Goal: Task Accomplishment & Management: Complete application form

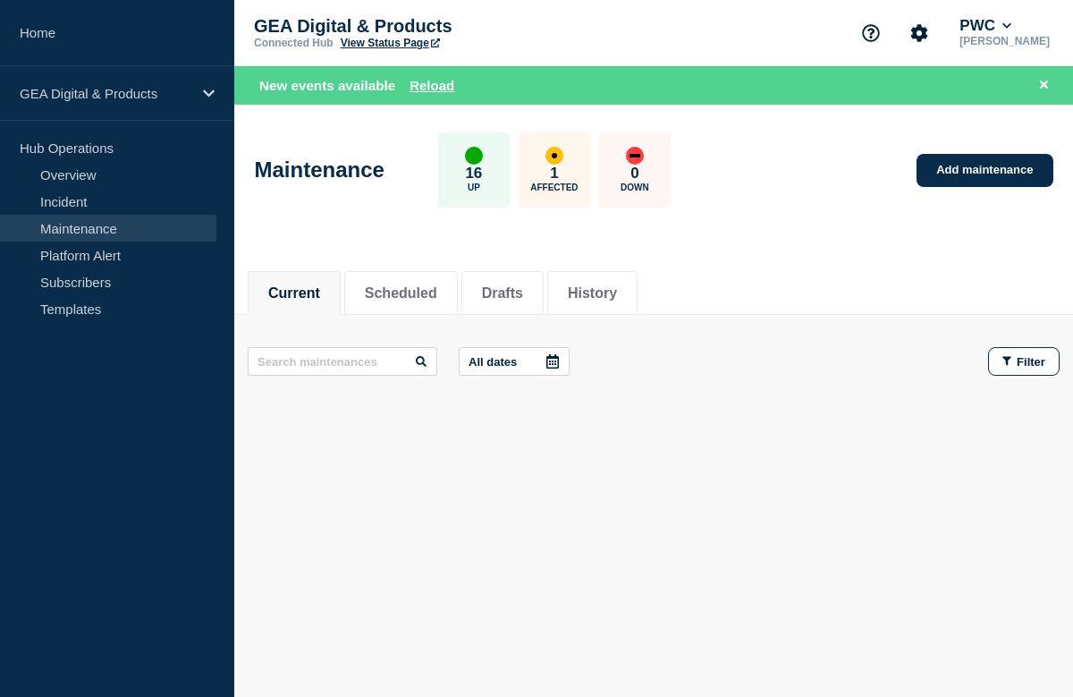
click at [83, 226] on link "Maintenance" at bounding box center [108, 228] width 216 height 27
click at [941, 178] on link "Add maintenance" at bounding box center [985, 170] width 136 height 33
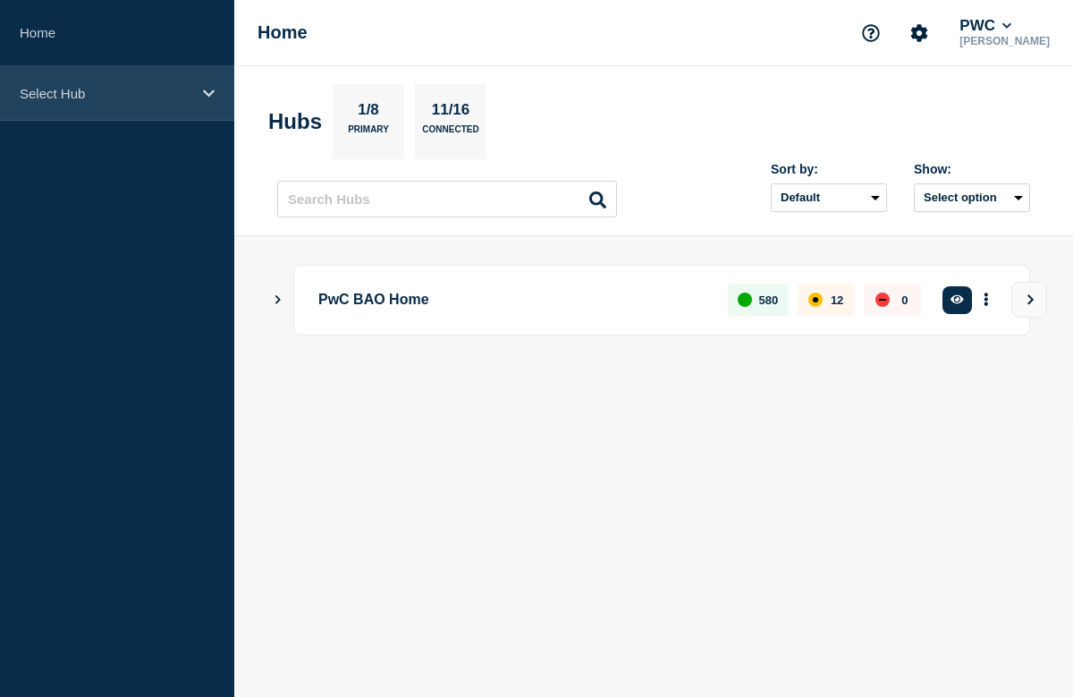
click at [203, 78] on div "Select Hub" at bounding box center [117, 93] width 234 height 55
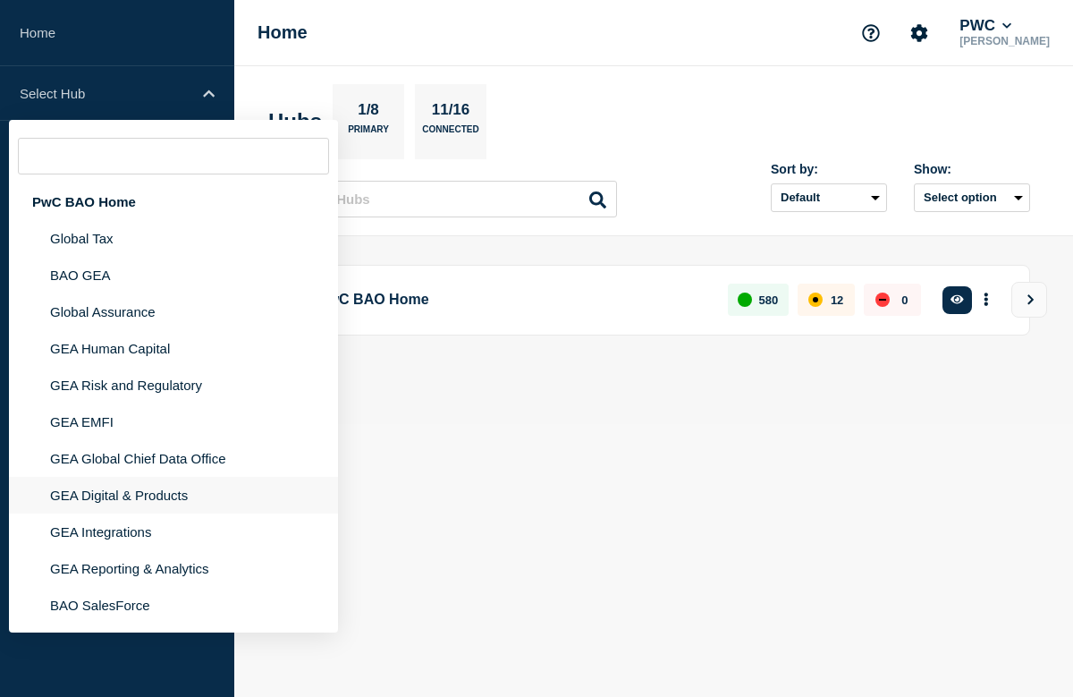
click at [85, 513] on li "GEA Digital & Products" at bounding box center [173, 495] width 329 height 37
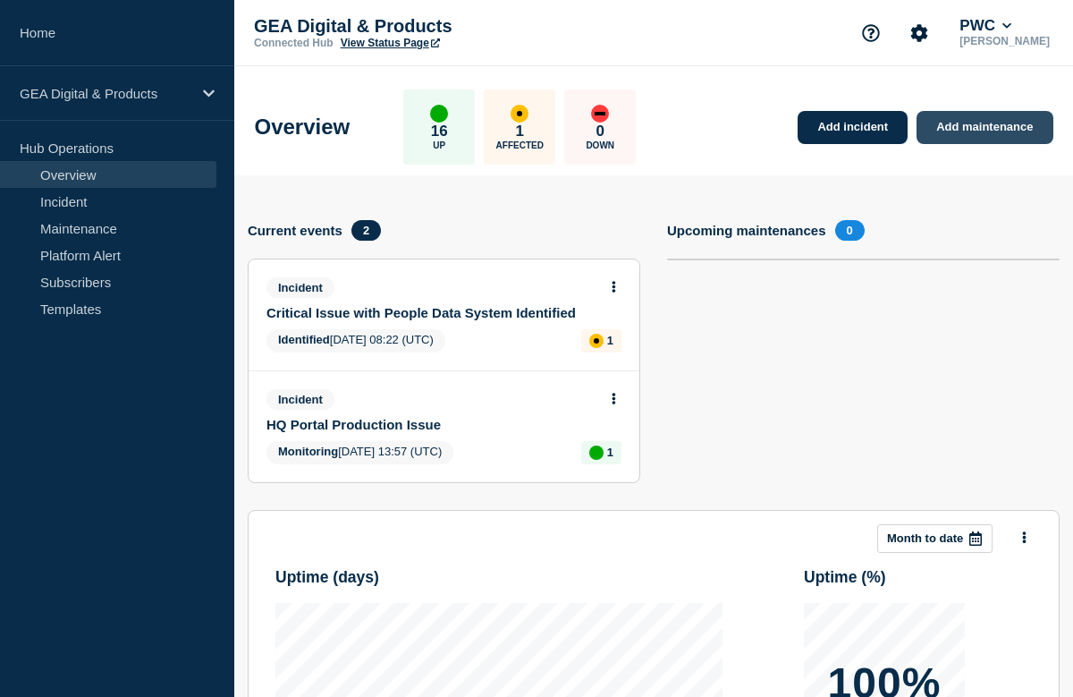
click at [966, 123] on link "Add maintenance" at bounding box center [985, 127] width 136 height 33
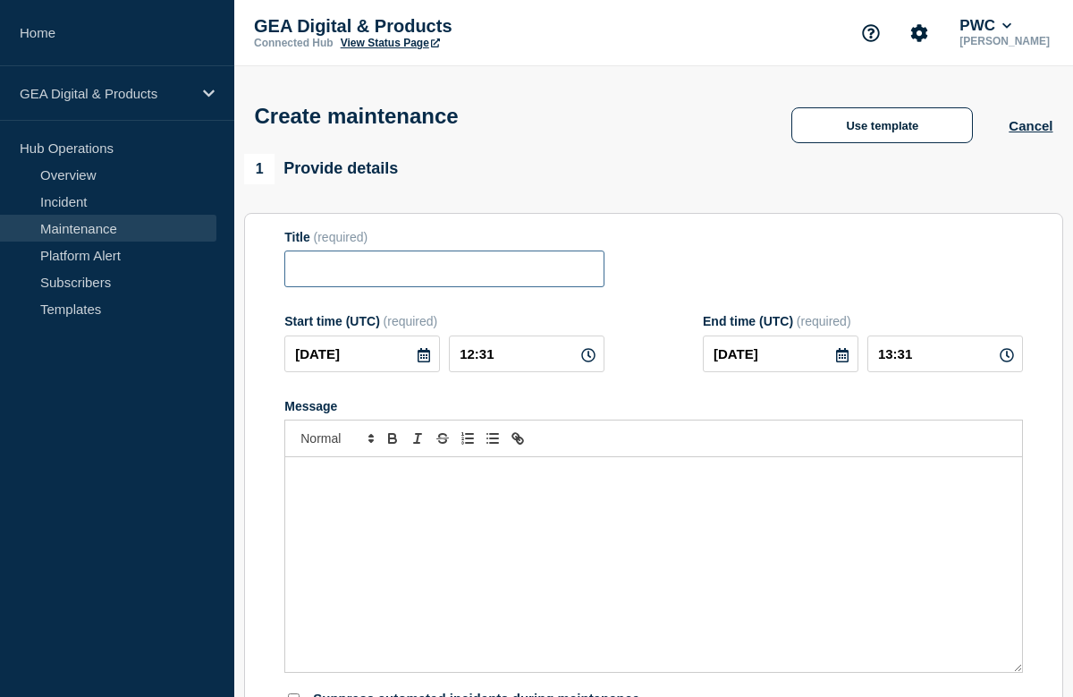
click at [476, 276] on input "Title" at bounding box center [444, 268] width 320 height 37
type input "C"
type input "Viewpoint R7.1"
click at [427, 362] on icon at bounding box center [424, 355] width 14 height 14
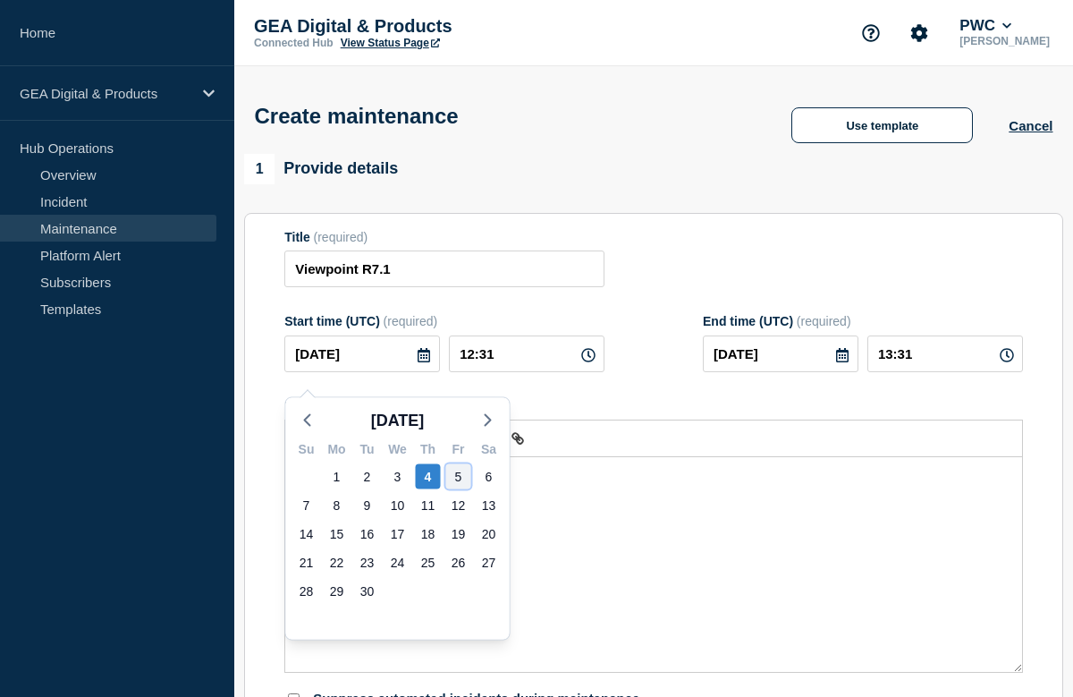
click at [460, 470] on div "5" at bounding box center [458, 476] width 25 height 25
type input "[DATE]"
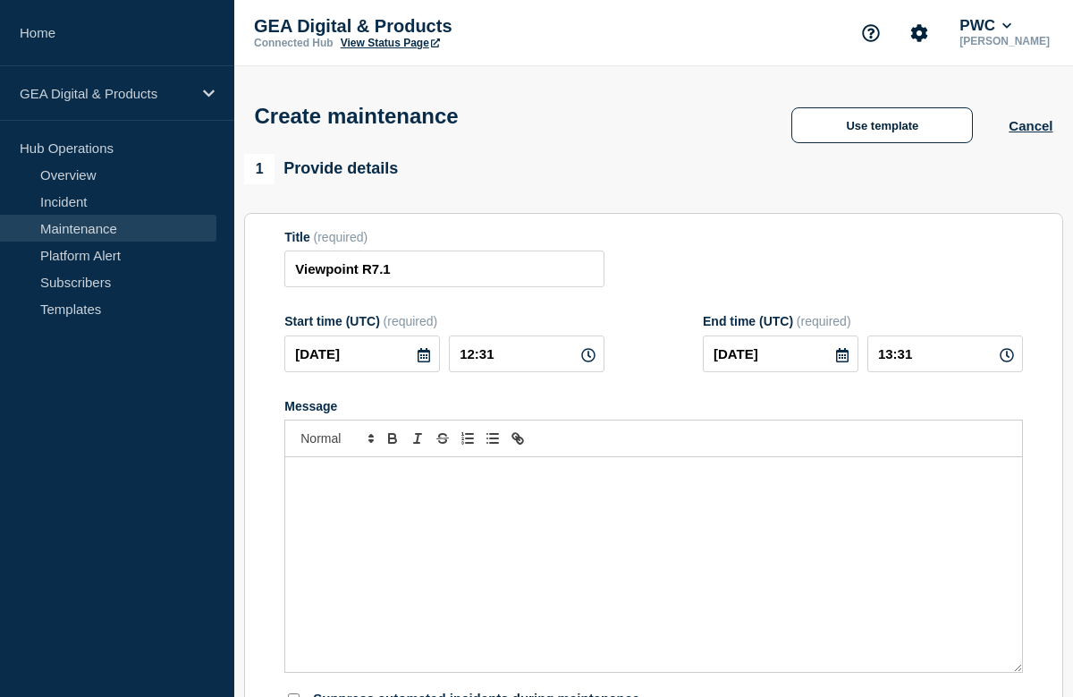
click at [417, 362] on icon at bounding box center [424, 355] width 14 height 14
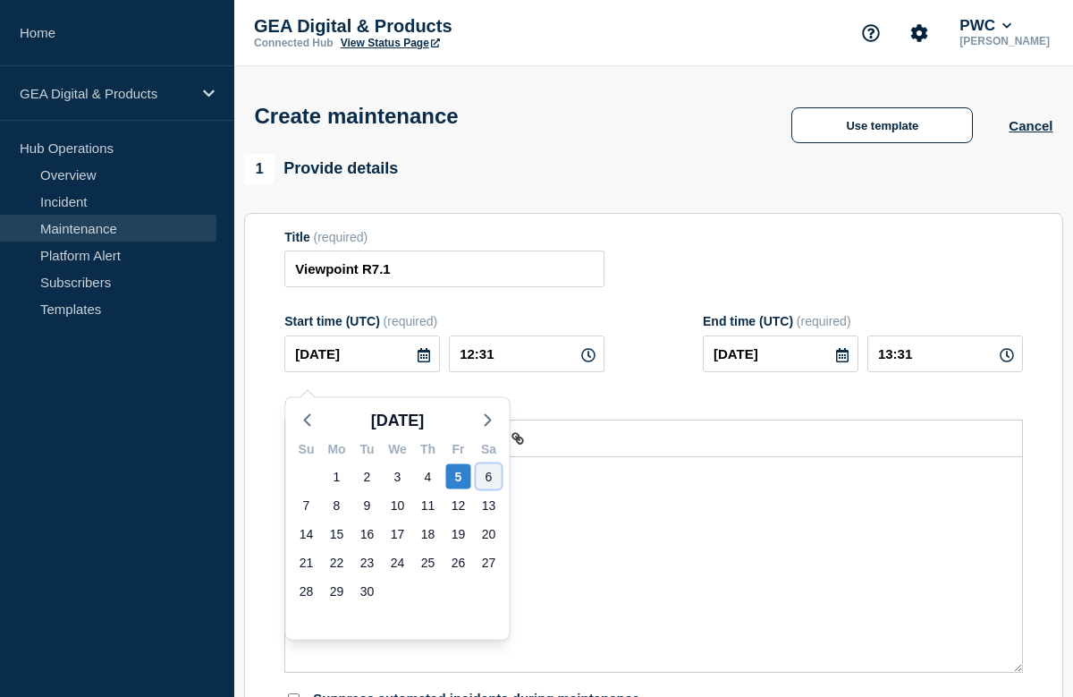
click at [487, 478] on div "6" at bounding box center [489, 476] width 25 height 25
type input "[DATE]"
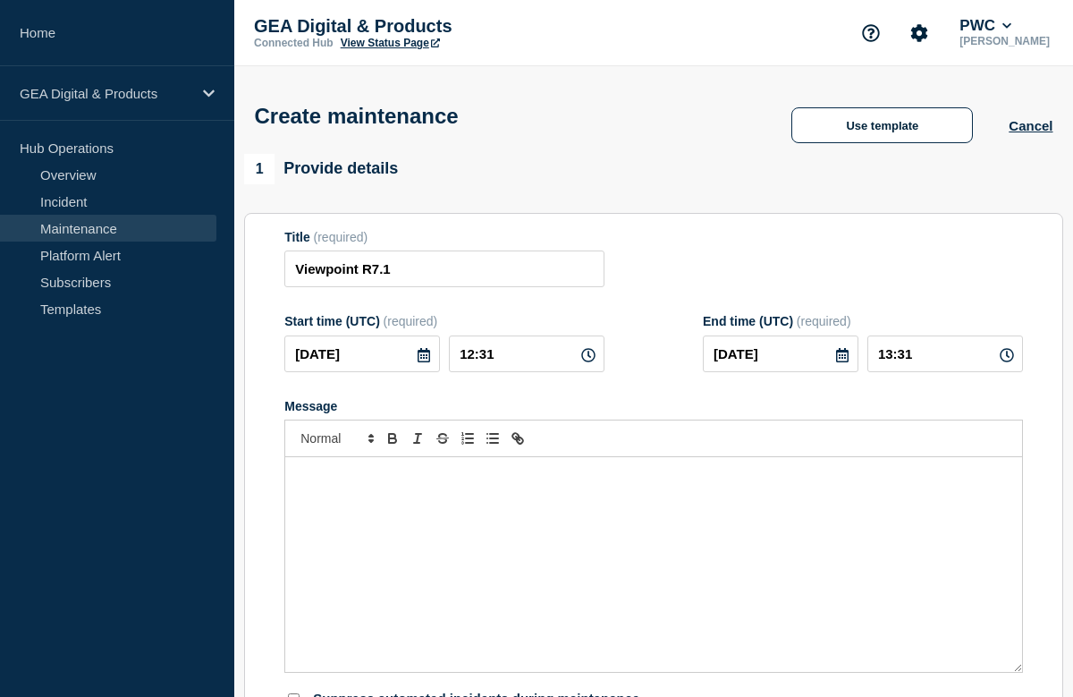
click at [587, 362] on icon at bounding box center [588, 355] width 14 height 14
click at [589, 362] on icon at bounding box center [588, 355] width 14 height 14
click at [511, 372] on input "12:31" at bounding box center [527, 353] width 156 height 37
type input "02:30"
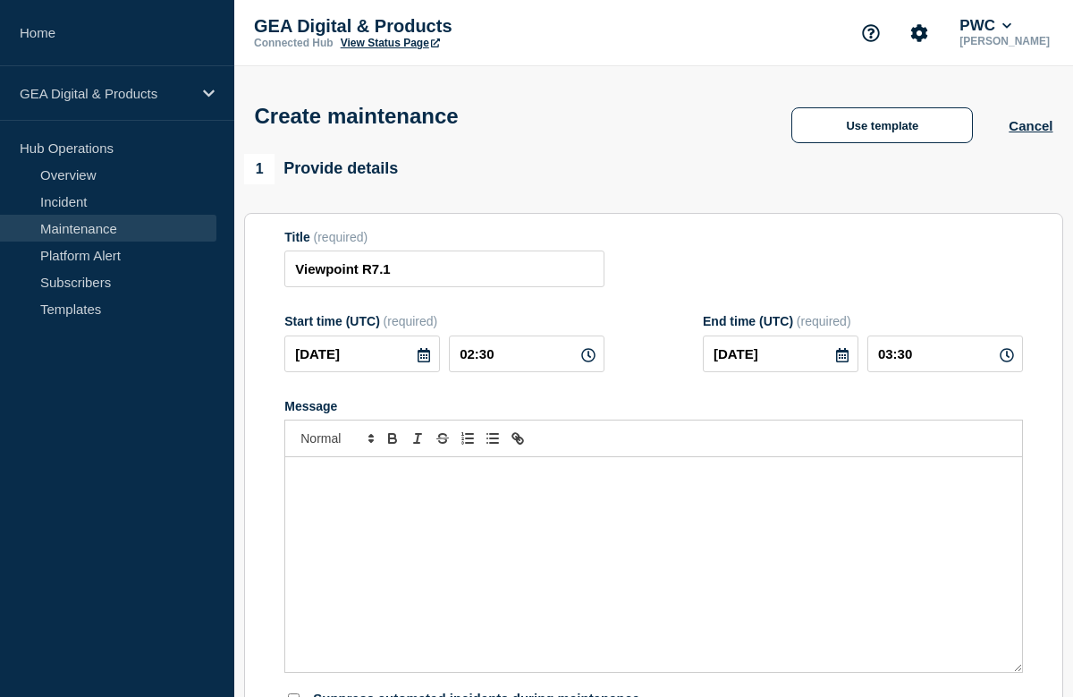
click at [842, 362] on icon at bounding box center [842, 355] width 13 height 14
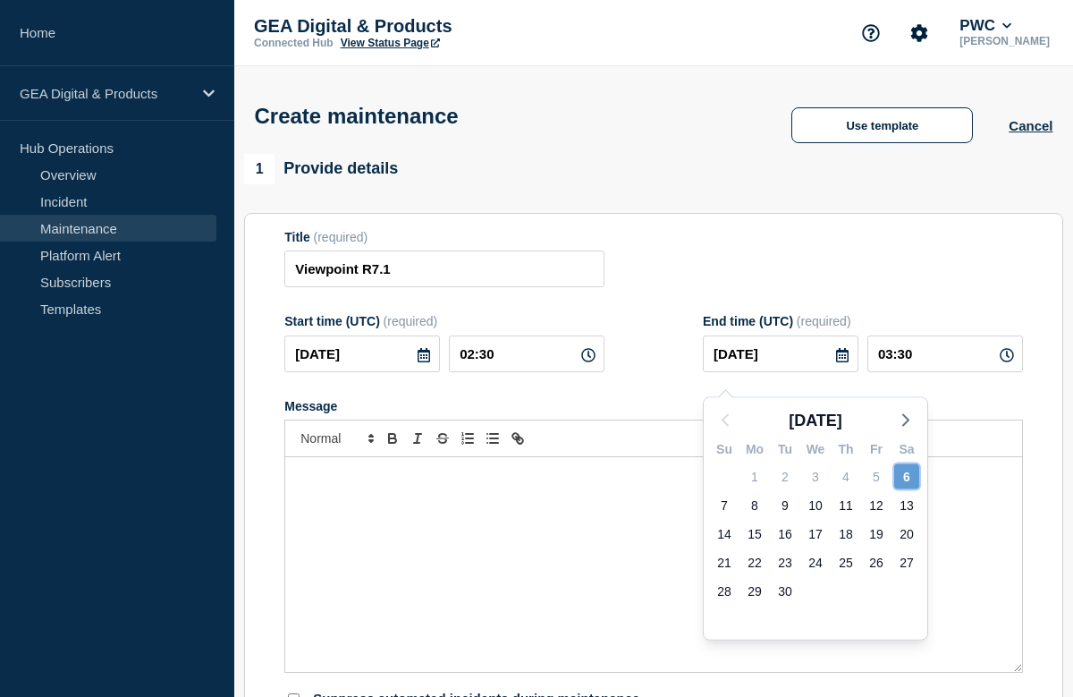
click at [912, 478] on div "6" at bounding box center [907, 476] width 25 height 25
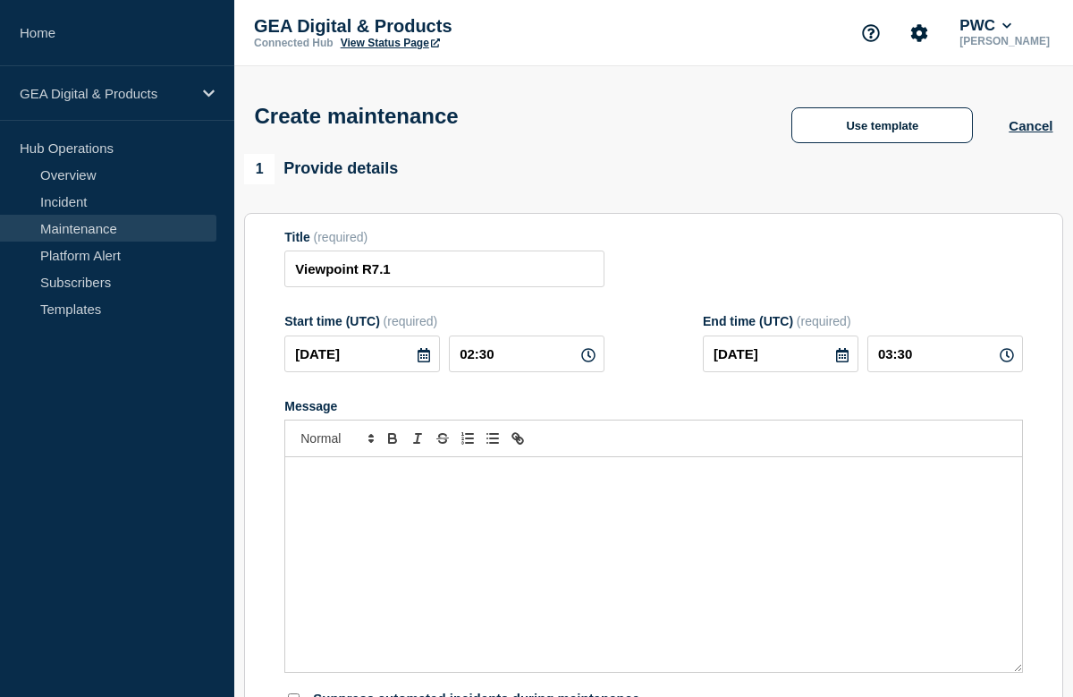
click at [1005, 362] on icon at bounding box center [1007, 355] width 14 height 14
click at [943, 367] on input "03:30" at bounding box center [946, 353] width 156 height 37
type input "23:00"
click at [395, 506] on div "Message" at bounding box center [653, 564] width 737 height 215
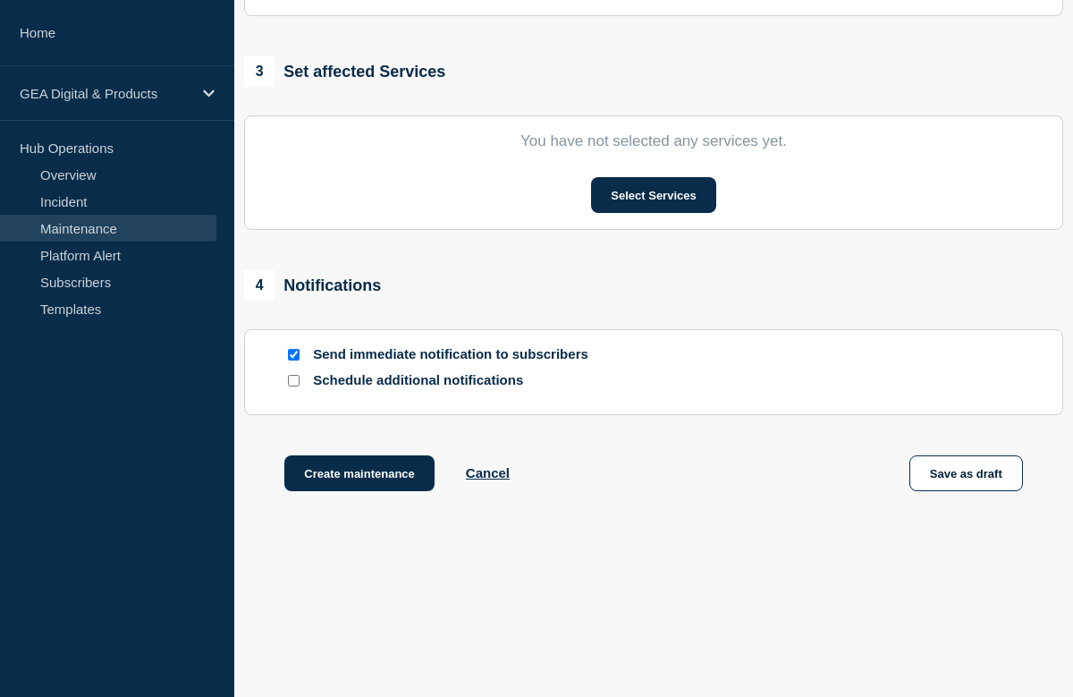
scroll to position [887, 0]
click at [945, 474] on button "Save as draft" at bounding box center [967, 473] width 114 height 36
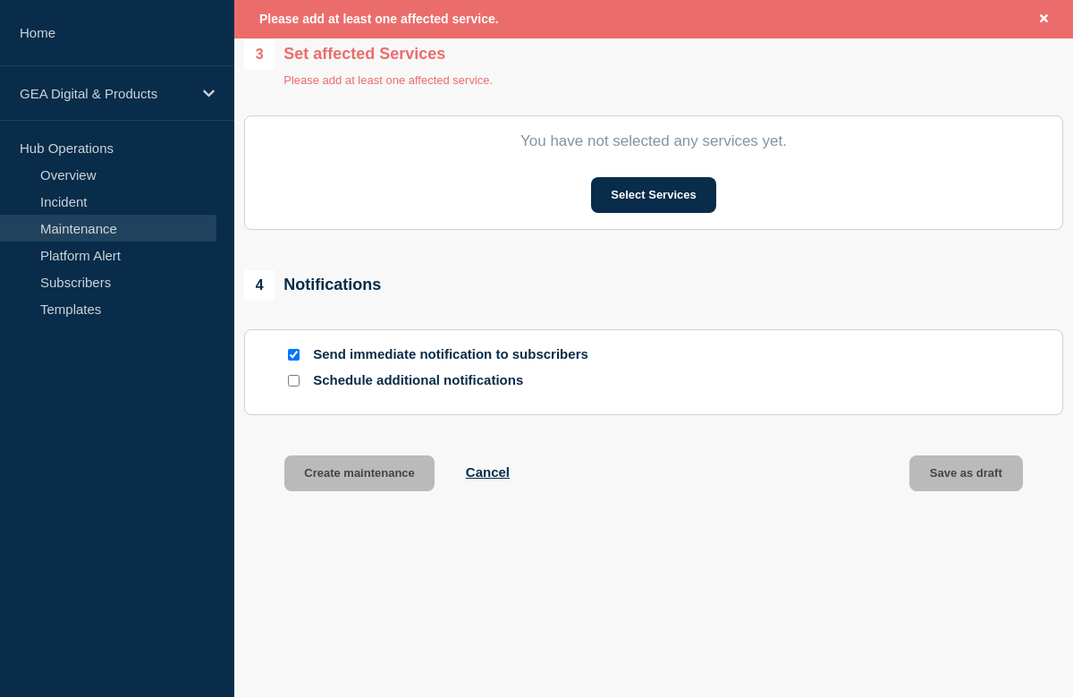
click at [77, 226] on link "Maintenance" at bounding box center [108, 228] width 216 height 27
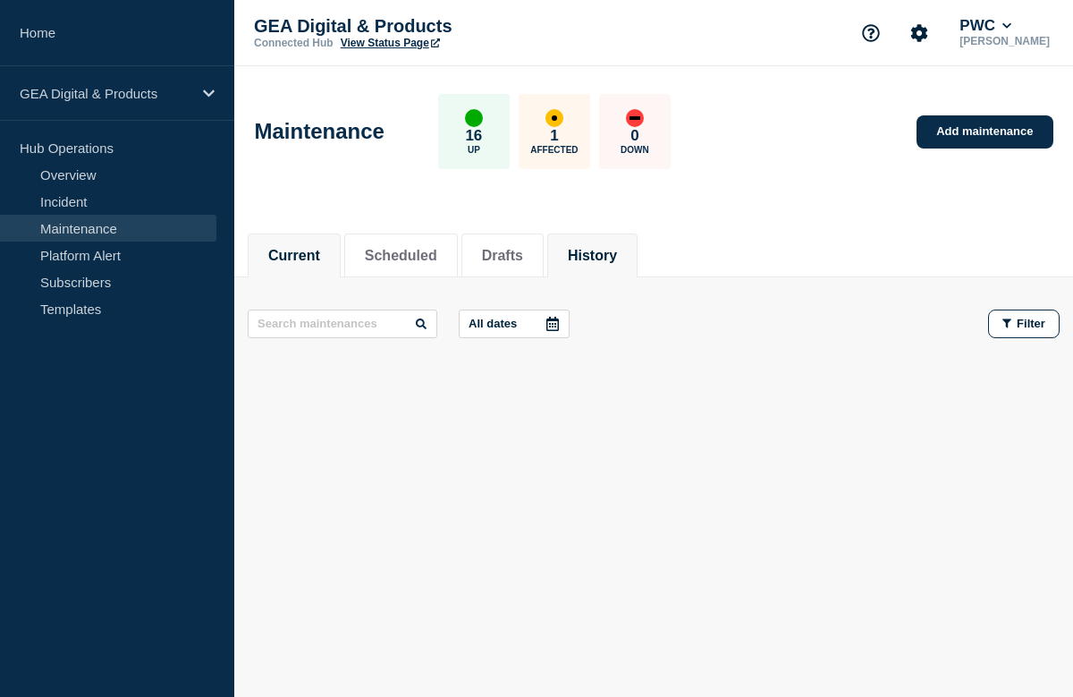
click at [587, 252] on button "History" at bounding box center [592, 256] width 49 height 16
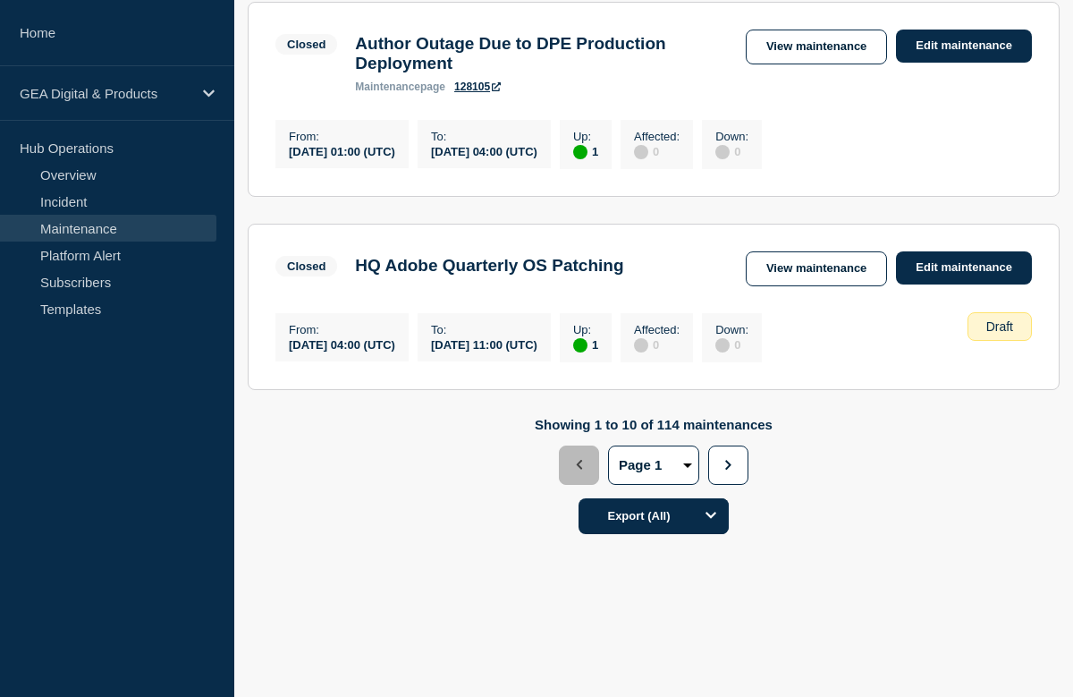
scroll to position [2228, 0]
click at [725, 466] on icon "button" at bounding box center [729, 465] width 12 height 10
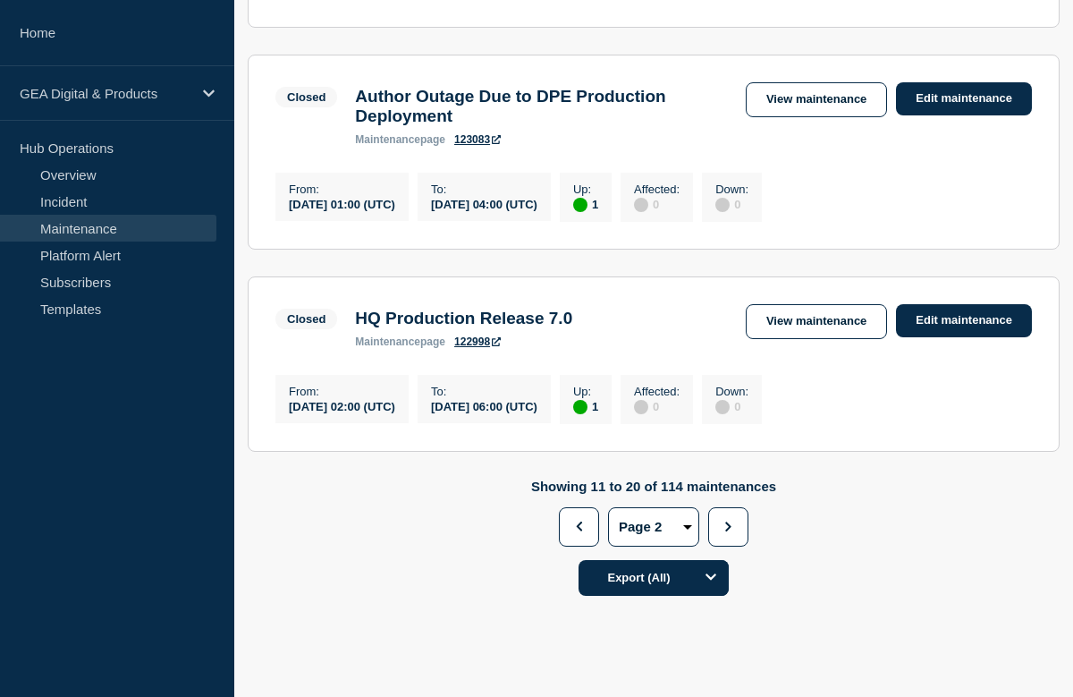
scroll to position [2174, 0]
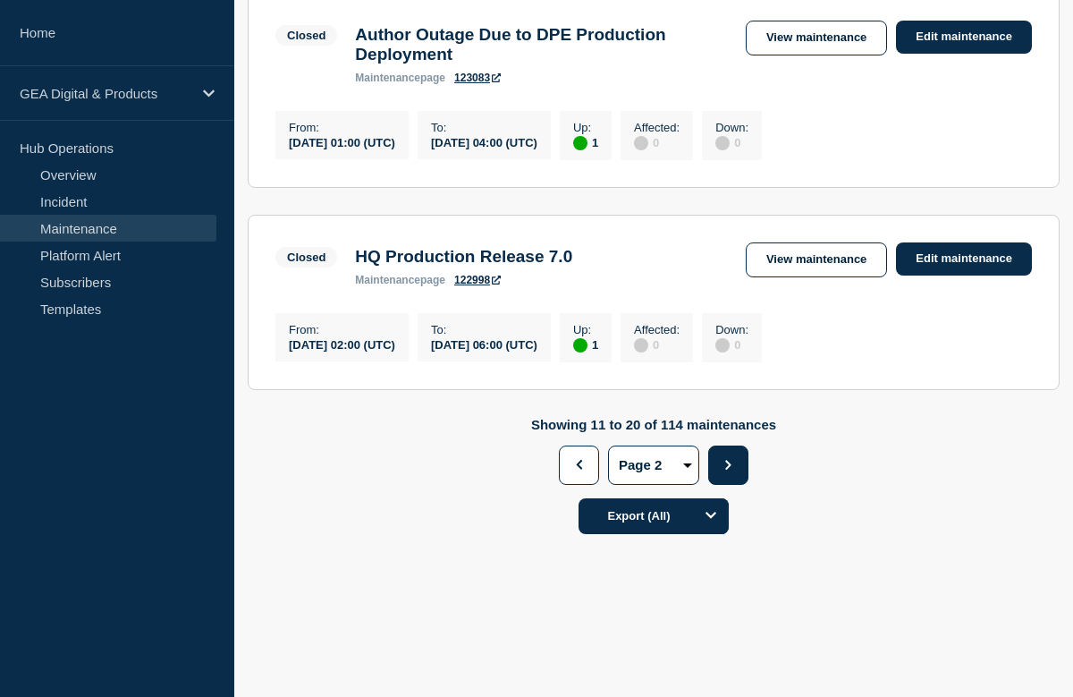
click at [717, 469] on button "Next" at bounding box center [728, 464] width 40 height 39
select select "3"
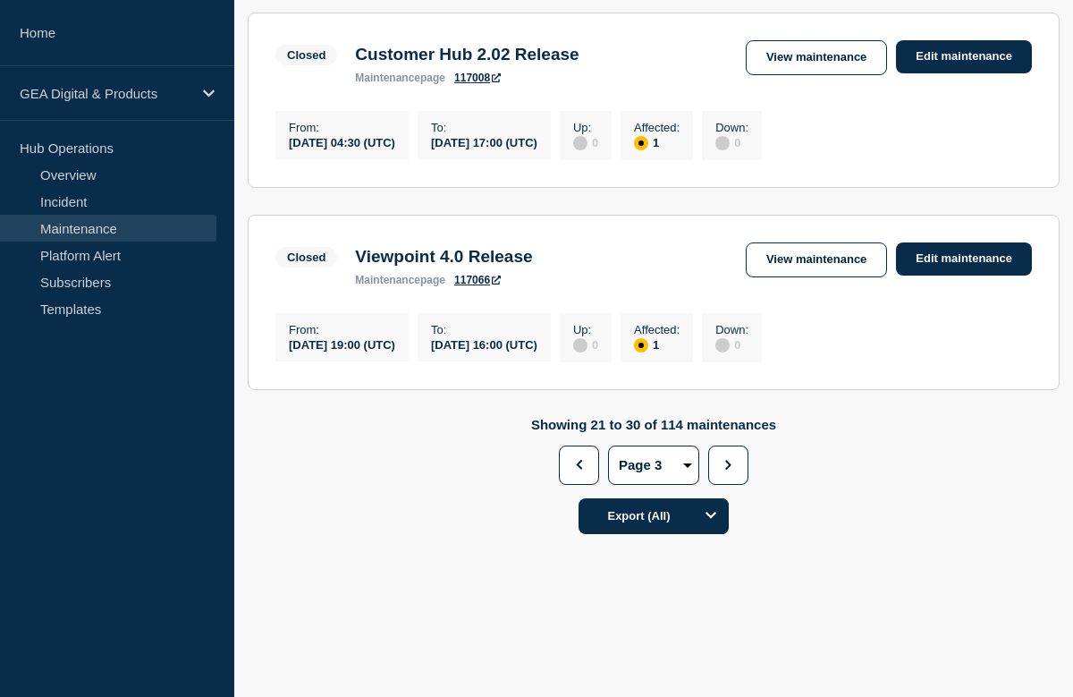
scroll to position [2127, 0]
click at [802, 249] on link "View maintenance" at bounding box center [816, 259] width 141 height 35
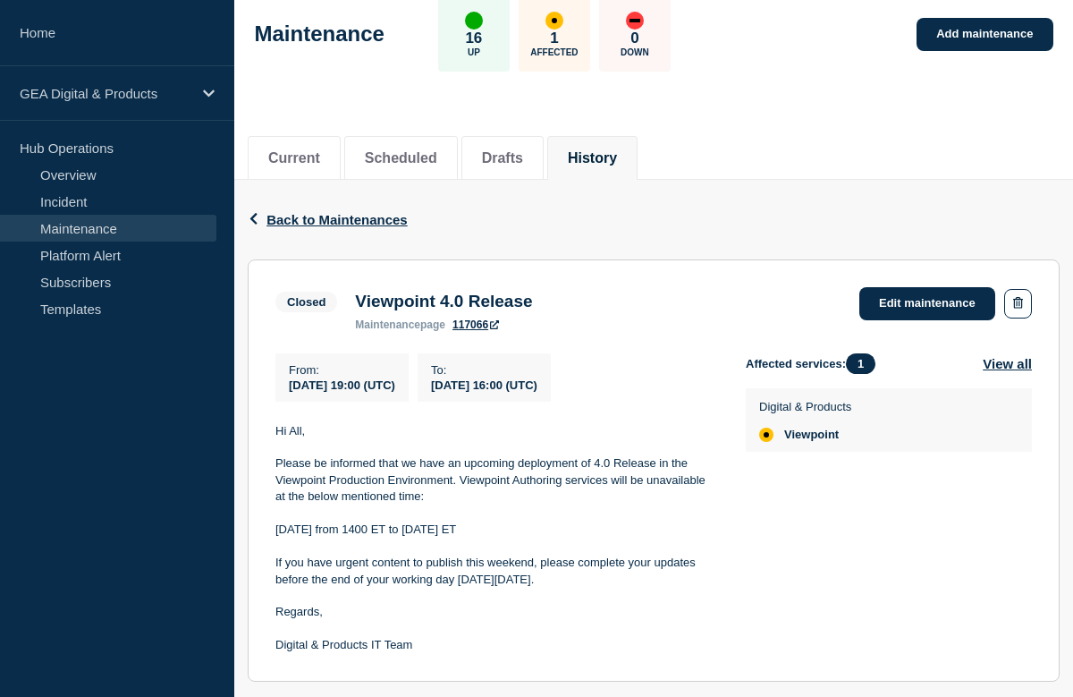
scroll to position [102, 0]
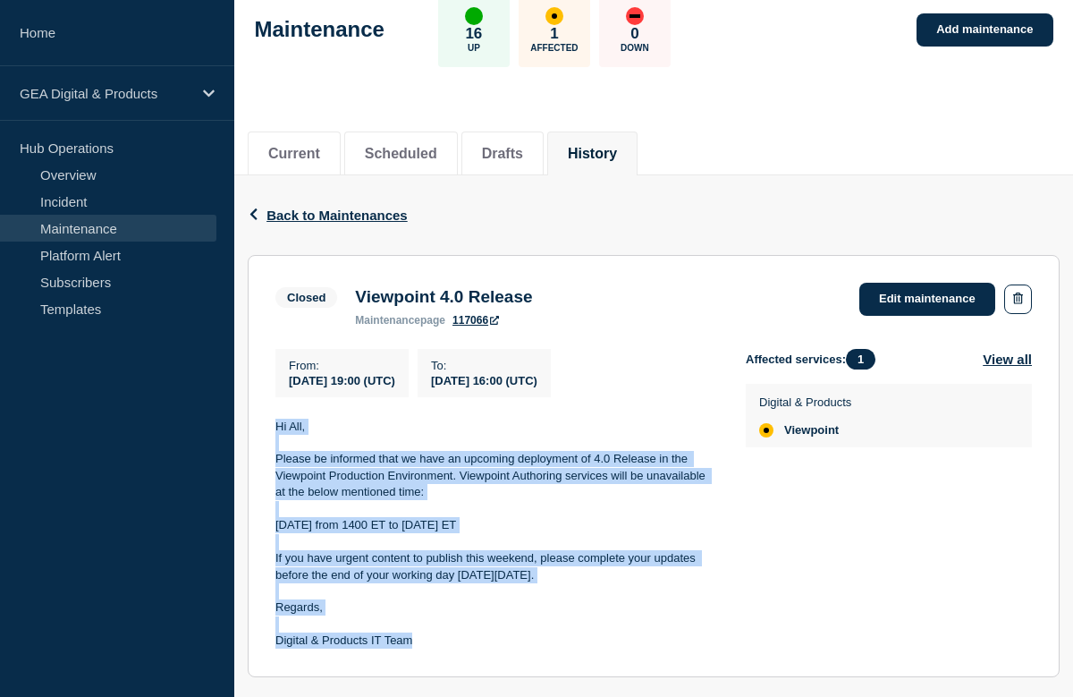
drag, startPoint x: 271, startPoint y: 437, endPoint x: 451, endPoint y: 653, distance: 281.4
click at [451, 653] on section "Closed Viewpoint 4.0 Release maintenance page 117066 Edit maintenance From : [D…" at bounding box center [654, 466] width 812 height 422
copy div "Hi All, Please be informed that we have an upcoming deployment of 4.0 Release i…"
click at [310, 218] on span "Back to Maintenances" at bounding box center [337, 215] width 141 height 15
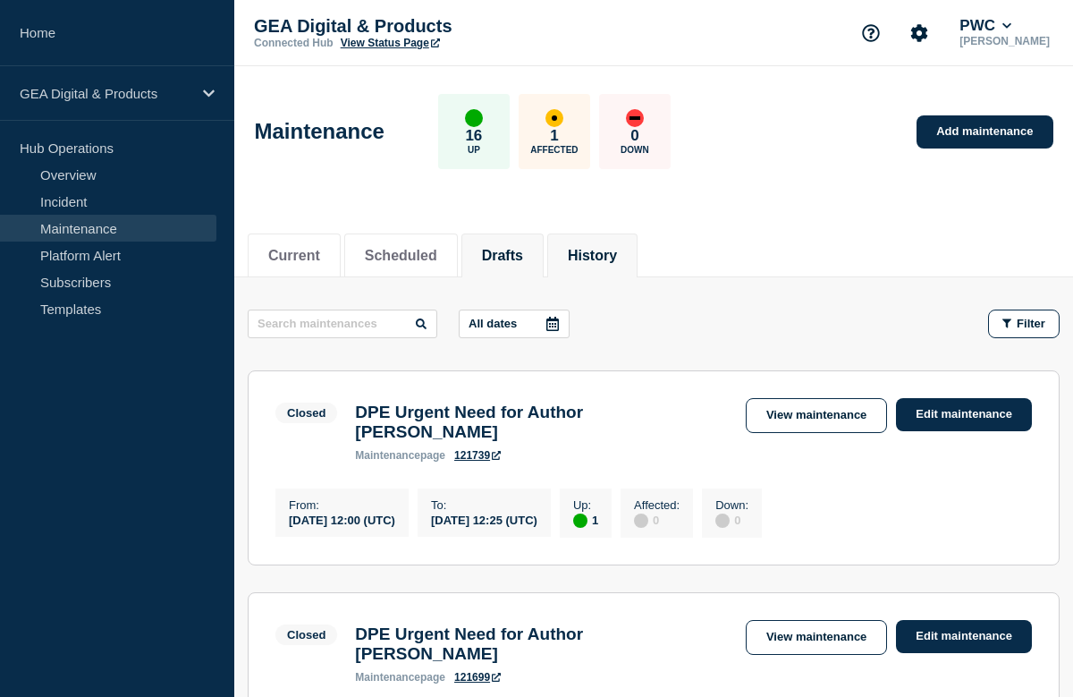
click at [495, 250] on button "Drafts" at bounding box center [502, 256] width 41 height 16
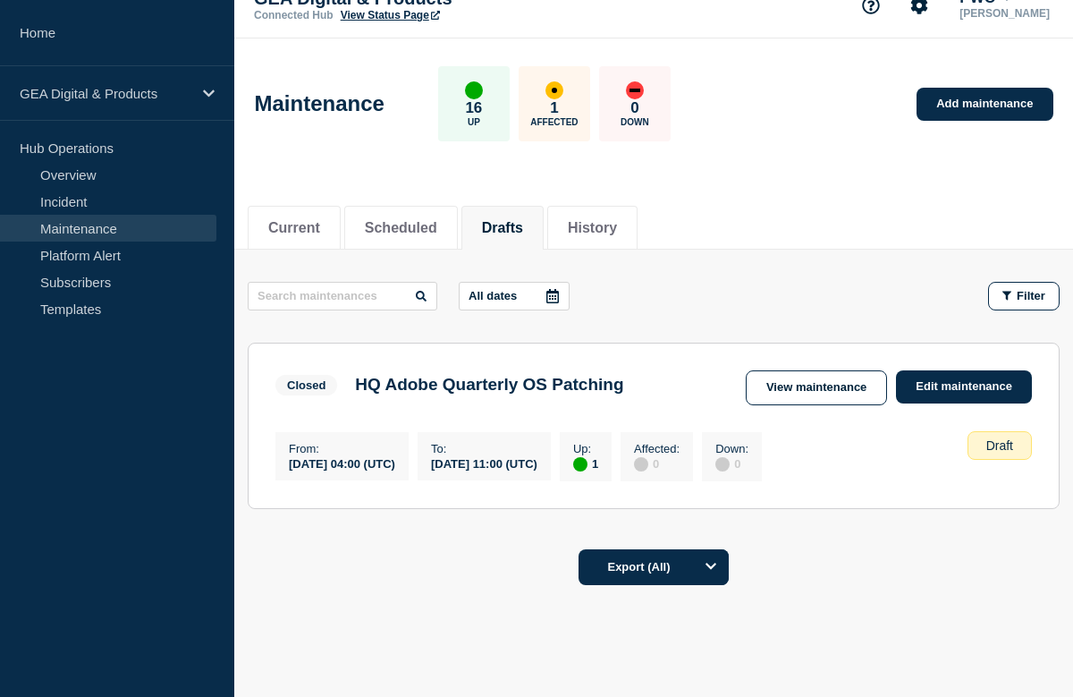
scroll to position [25, 0]
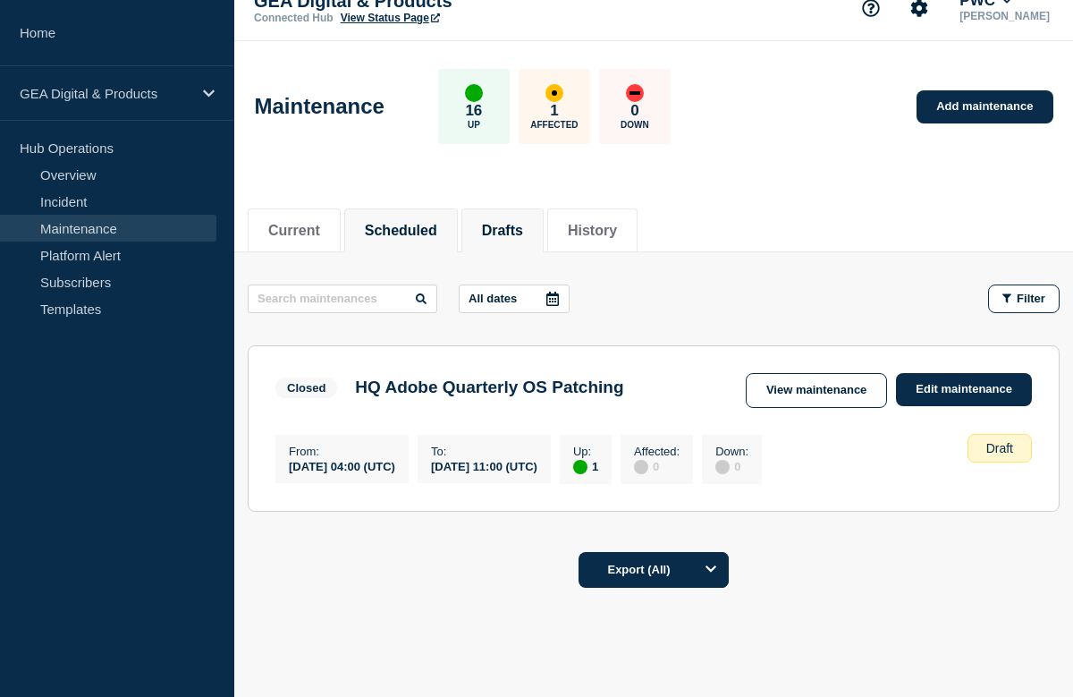
click at [394, 229] on button "Scheduled" at bounding box center [401, 231] width 72 height 16
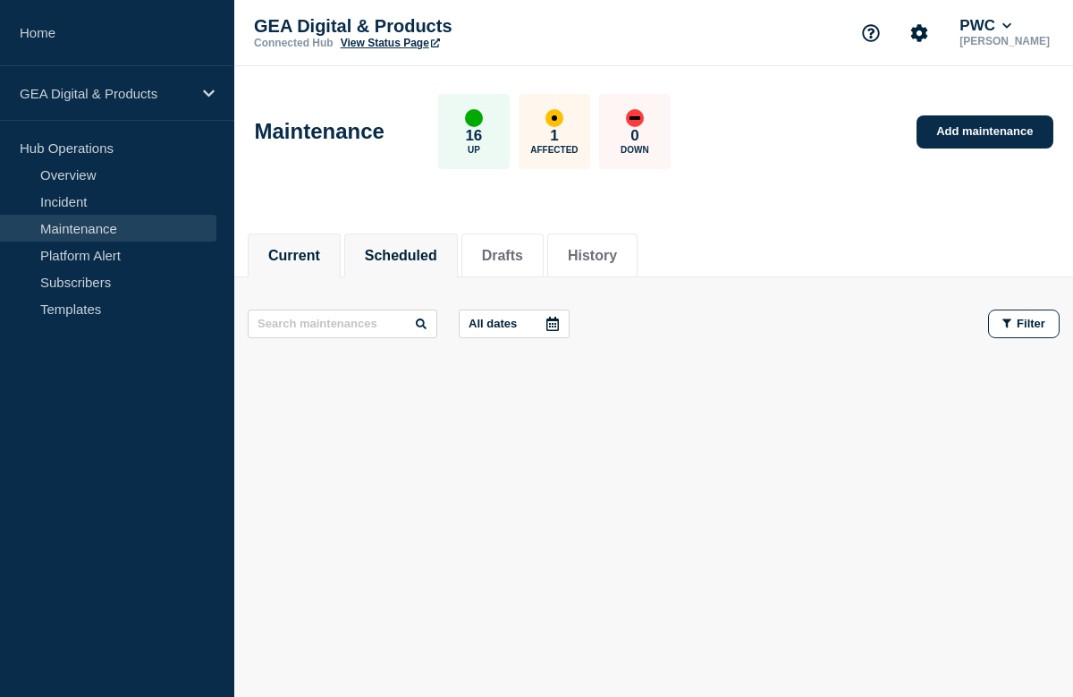
click at [302, 248] on button "Current" at bounding box center [294, 256] width 52 height 16
click at [296, 258] on button "Current" at bounding box center [294, 256] width 52 height 16
click at [499, 258] on button "Drafts" at bounding box center [502, 256] width 41 height 16
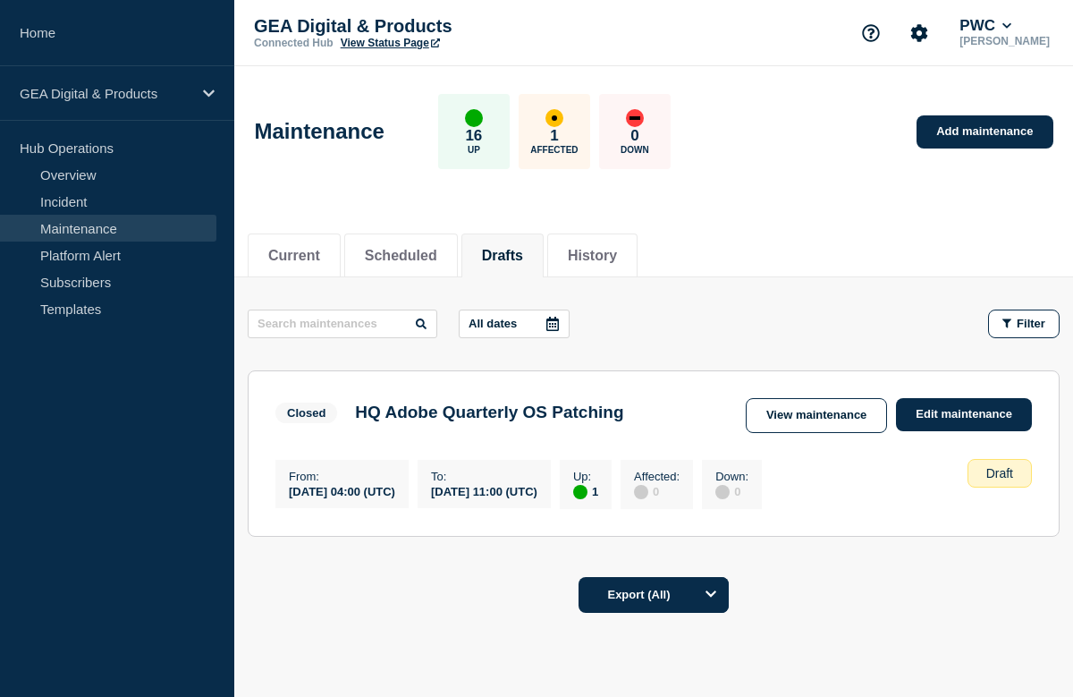
click at [86, 230] on link "Maintenance" at bounding box center [108, 228] width 216 height 27
click at [973, 131] on link "Add maintenance" at bounding box center [985, 131] width 136 height 33
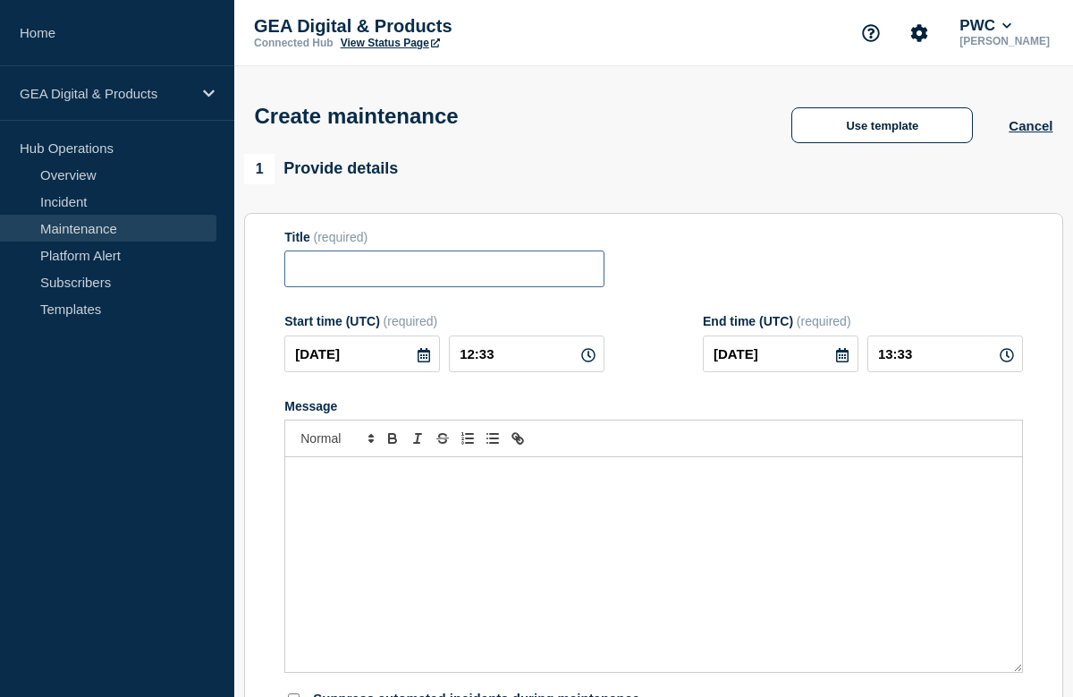
click at [366, 281] on input "Title" at bounding box center [444, 268] width 320 height 37
type input "Viewpoint R7.1"
click at [429, 362] on icon at bounding box center [424, 355] width 13 height 14
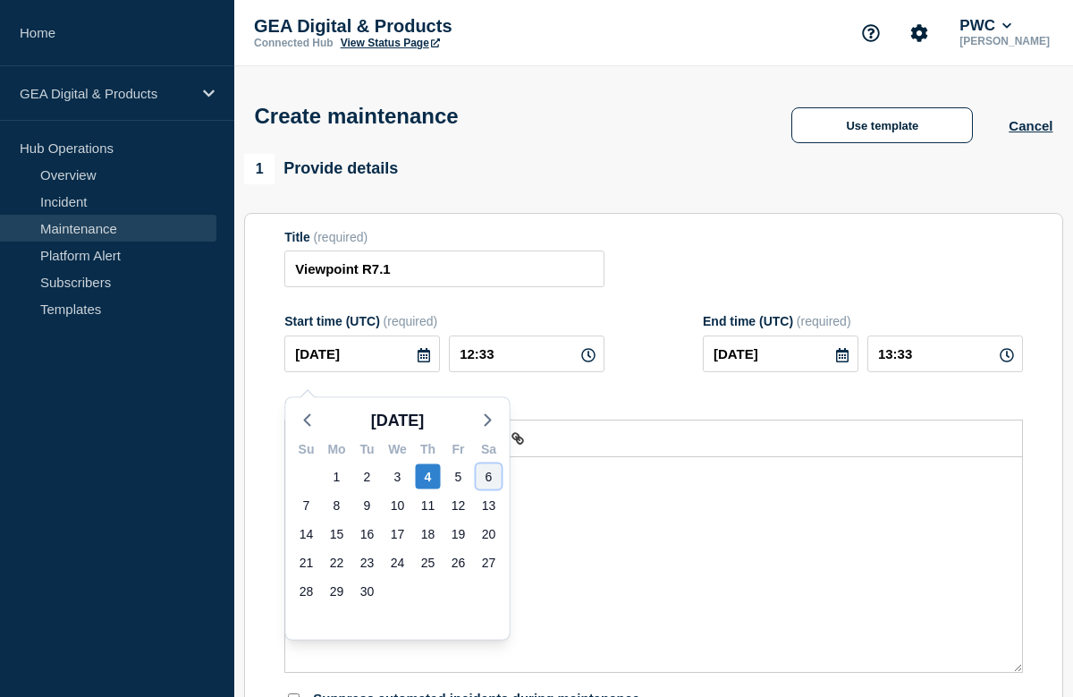
click at [492, 471] on div "6" at bounding box center [489, 476] width 25 height 25
type input "[DATE]"
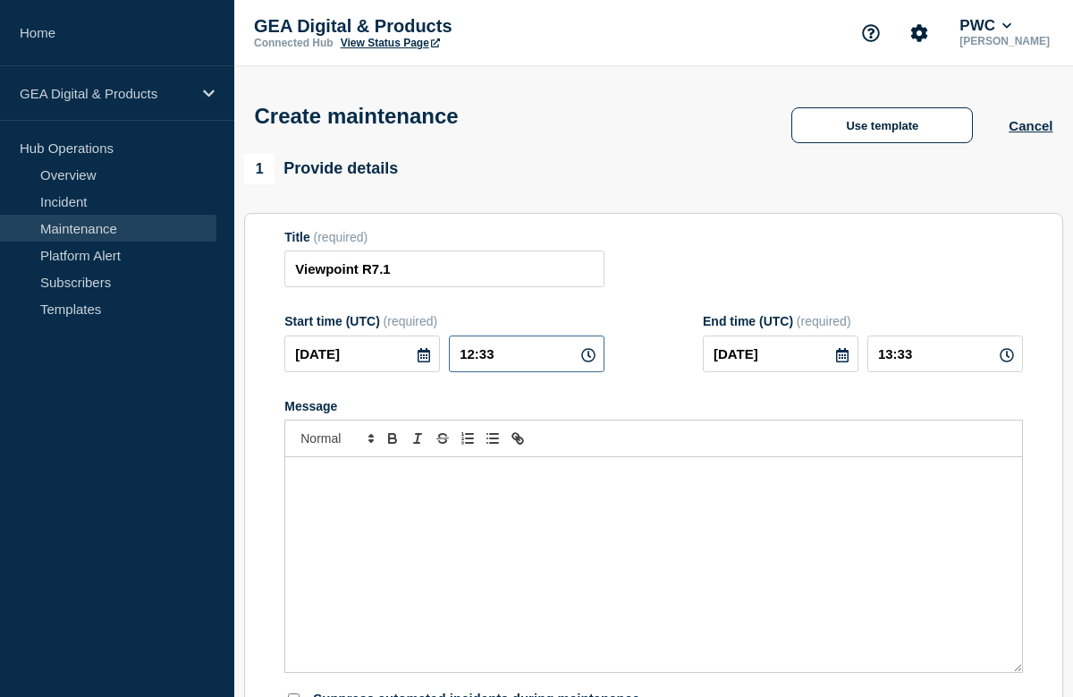
click at [513, 369] on input "12:33" at bounding box center [527, 353] width 156 height 37
type input "02:30"
type input "03:30"
click at [849, 362] on icon at bounding box center [842, 355] width 14 height 14
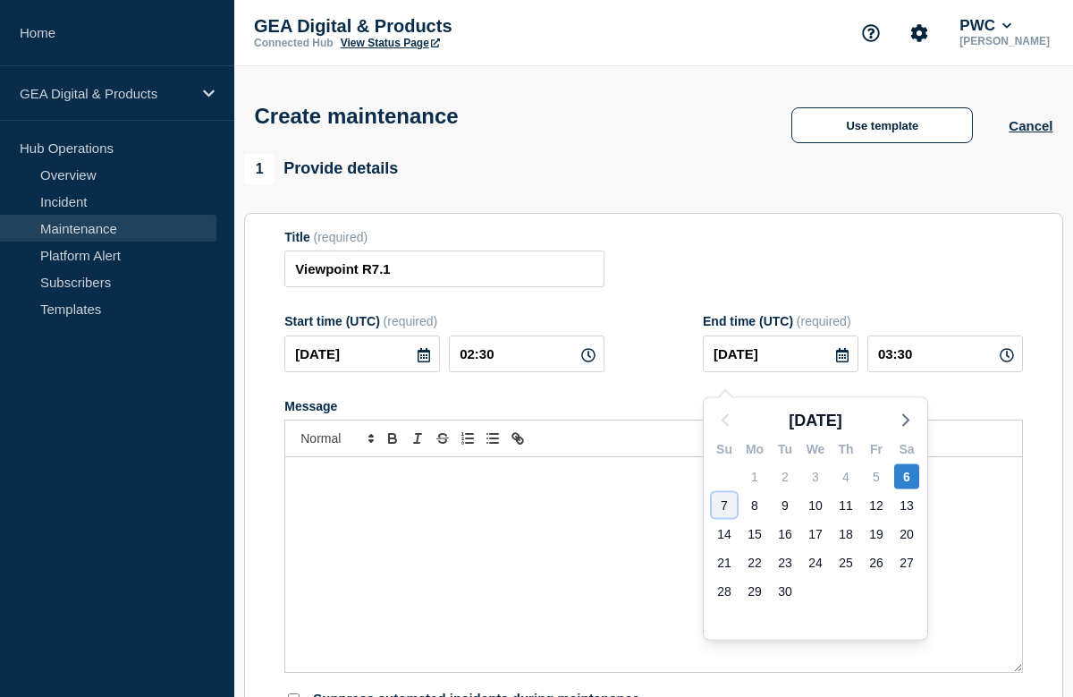
click at [726, 503] on div "7" at bounding box center [724, 505] width 25 height 25
type input "[DATE]"
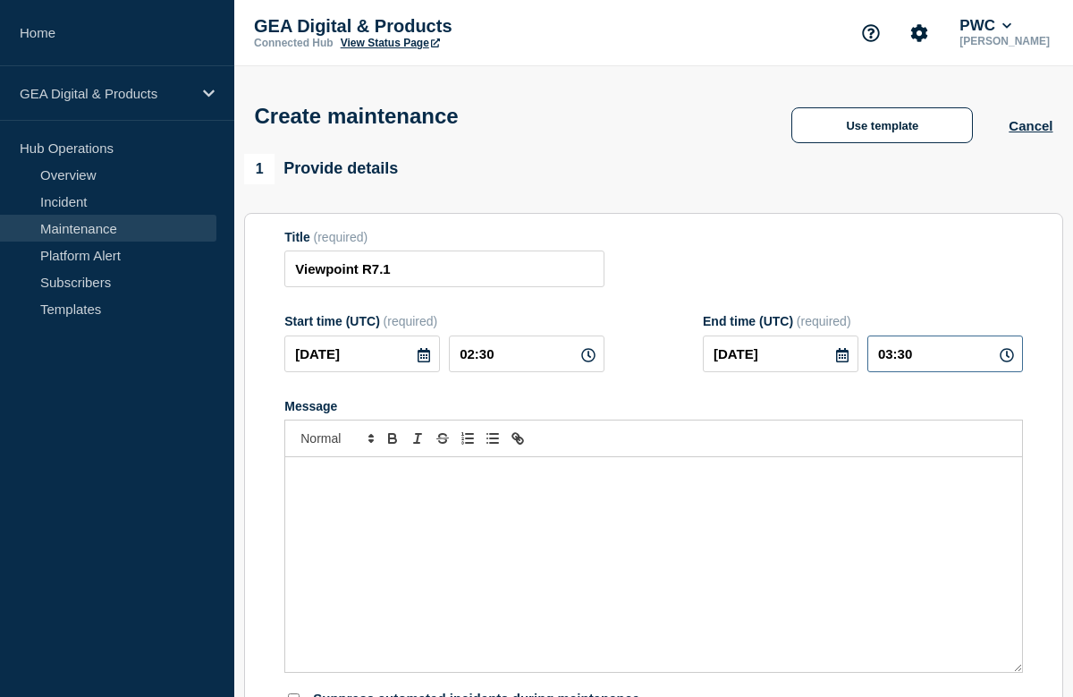
click at [956, 370] on input "03:30" at bounding box center [946, 353] width 156 height 37
type input "11:00"
click at [707, 413] on div "Message" at bounding box center [653, 406] width 739 height 14
click at [359, 508] on div "Message" at bounding box center [653, 564] width 737 height 215
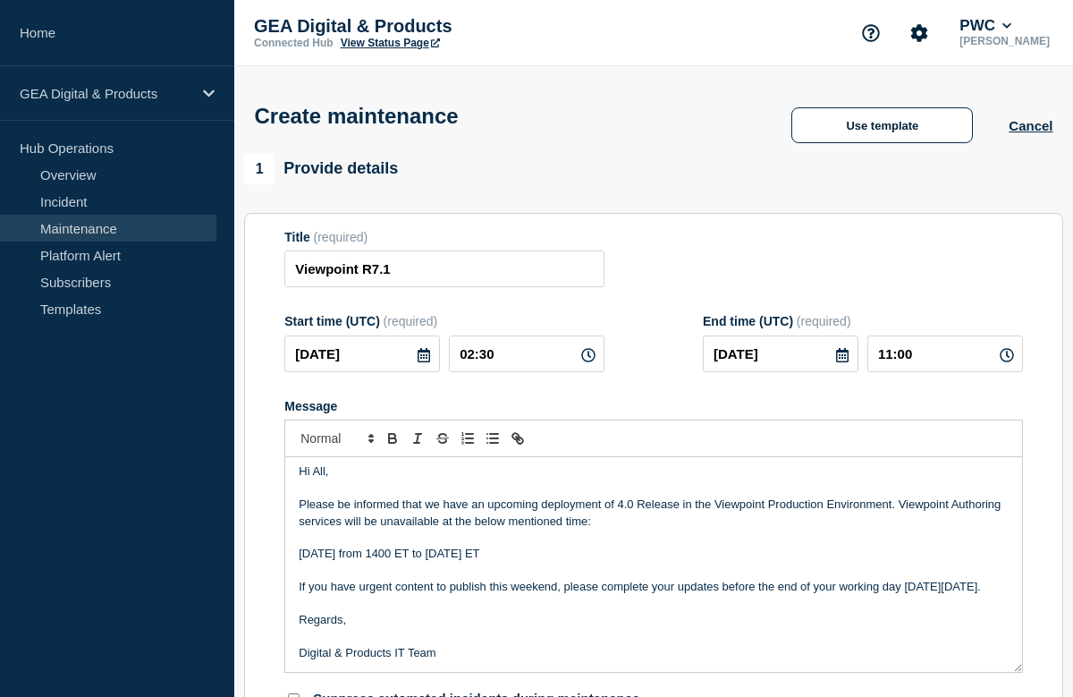
click at [631, 522] on p "Please be informed that we have an upcoming deployment of 4.0 Release in the Vi…" at bounding box center [654, 512] width 710 height 33
click at [299, 562] on p "[DATE] from 1400 ET to [DATE] ET" at bounding box center [654, 554] width 710 height 16
